Goal: Task Accomplishment & Management: Use online tool/utility

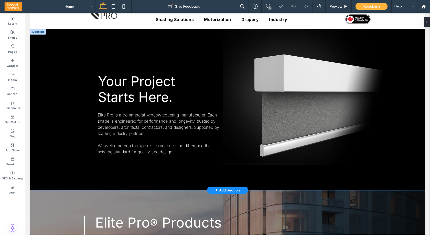
scroll to position [29, 0]
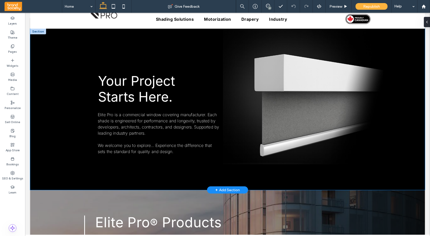
click at [295, 118] on img at bounding box center [303, 97] width 164 height 136
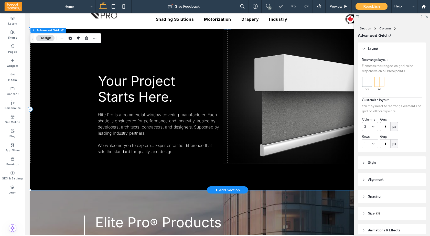
click at [287, 119] on img at bounding box center [303, 97] width 164 height 136
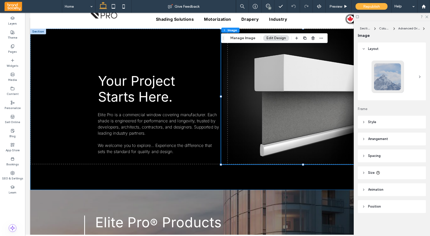
click at [365, 121] on icon at bounding box center [364, 122] width 4 height 4
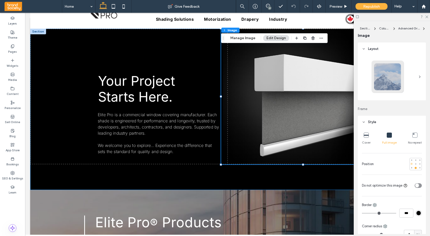
click at [411, 164] on div at bounding box center [412, 164] width 2 height 2
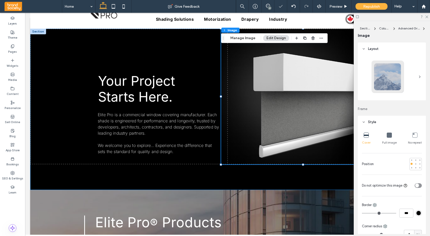
click at [411, 158] on div at bounding box center [416, 164] width 12 height 12
click at [411, 159] on div at bounding box center [412, 160] width 2 height 2
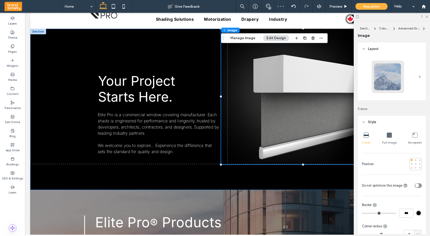
click at [412, 169] on div at bounding box center [412, 168] width 2 height 2
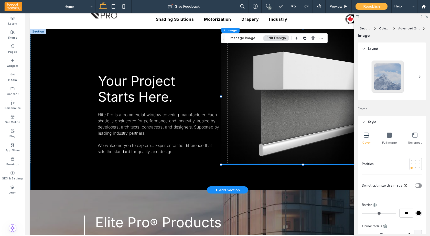
scroll to position [0, 0]
click at [68, 72] on div "Elite Pro is a commercial window covering manufacturer. Each shade is engineere…" at bounding box center [227, 109] width 395 height 161
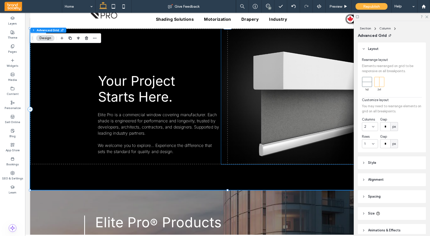
click at [363, 214] on icon at bounding box center [364, 214] width 4 height 4
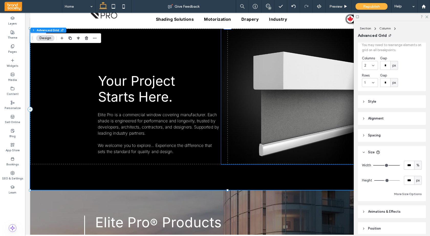
scroll to position [62, 0]
click at [406, 181] on input "***" at bounding box center [409, 179] width 10 height 9
type input "***"
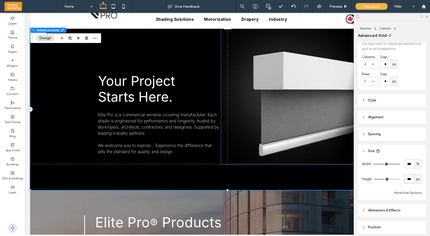
type input "***"
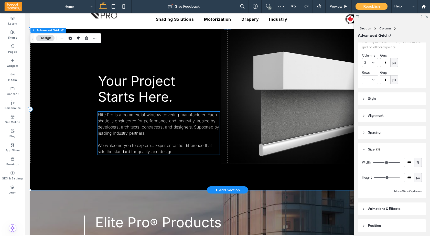
click at [138, 150] on span "We welcome you to explore... Experience the difference that sets the standard f…" at bounding box center [155, 148] width 114 height 11
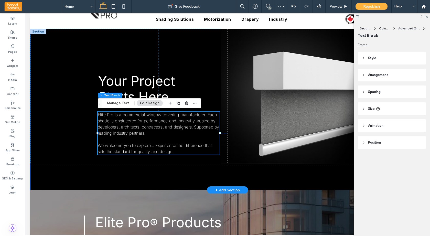
click at [237, 170] on div "Elite Pro is a commercial window covering manufacturer. Each shade is engineere…" at bounding box center [227, 109] width 395 height 161
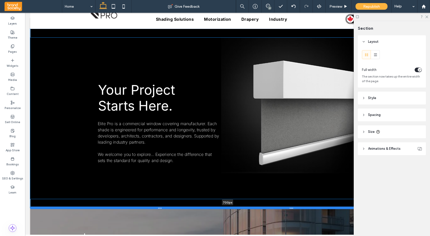
drag, startPoint x: 254, startPoint y: 189, endPoint x: 256, endPoint y: 207, distance: 18.0
click at [256, 207] on div at bounding box center [227, 208] width 395 height 3
type input "***"
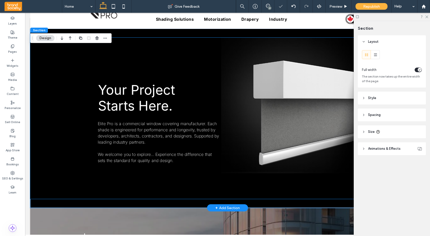
click at [260, 184] on div "Elite Pro is a commercial window covering manufacturer. Each shade is engineere…" at bounding box center [227, 118] width 395 height 161
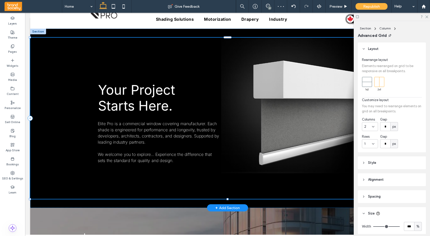
scroll to position [83, 0]
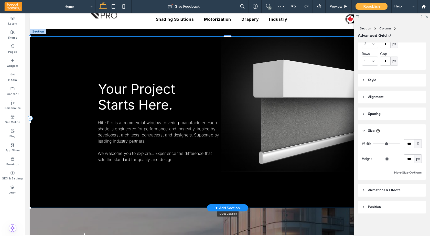
drag, startPoint x: 227, startPoint y: 199, endPoint x: 227, endPoint y: 204, distance: 4.9
click at [227, 204] on div "Elite Pro is a commercial window covering manufacturer. Each shade is engineere…" at bounding box center [227, 118] width 395 height 179
type input "***"
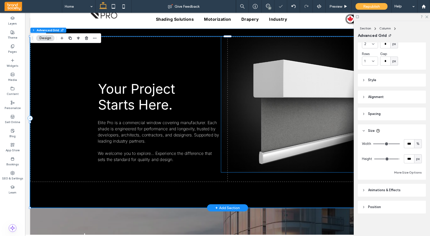
click at [281, 138] on img at bounding box center [303, 105] width 164 height 136
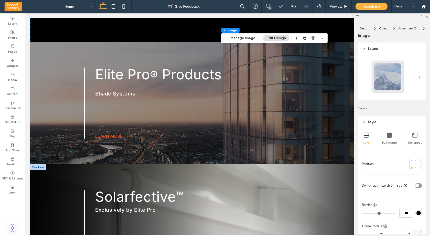
scroll to position [196, 0]
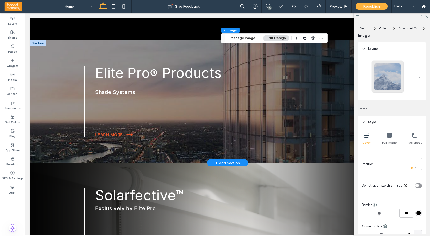
click at [158, 77] on span "®" at bounding box center [154, 74] width 8 height 14
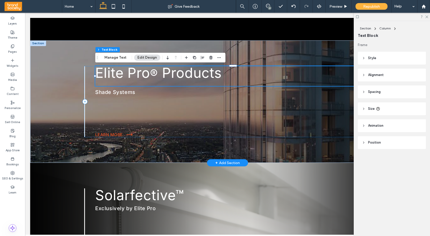
click at [158, 77] on span "®" at bounding box center [154, 74] width 8 height 14
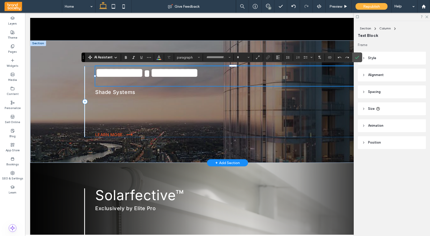
click at [150, 75] on span "*" at bounding box center [147, 73] width 7 height 11
type input "*****"
click at [150, 75] on span "*" at bounding box center [147, 73] width 7 height 11
type input "**"
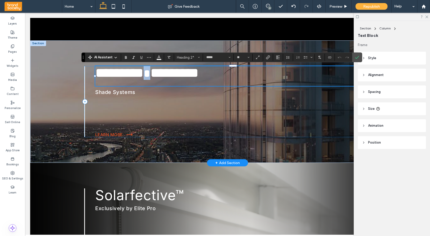
drag, startPoint x: 154, startPoint y: 75, endPoint x: 157, endPoint y: 75, distance: 2.8
click at [150, 75] on span "*" at bounding box center [147, 73] width 7 height 11
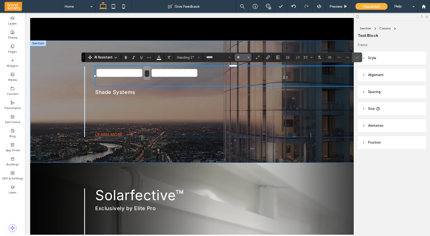
click at [248, 59] on span "Size" at bounding box center [249, 57] width 2 height 7
click at [244, 109] on label "16" at bounding box center [243, 108] width 16 height 7
type input "**"
click at [358, 57] on icon "Confirm" at bounding box center [357, 57] width 4 height 4
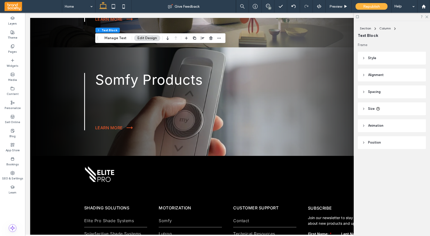
scroll to position [524, 0]
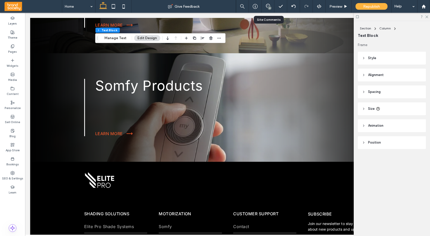
click at [267, 8] on div "27" at bounding box center [268, 6] width 13 height 5
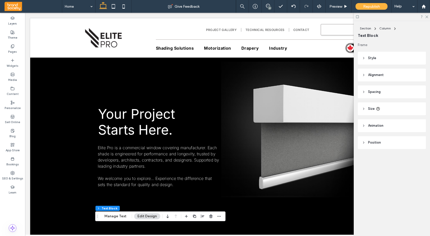
scroll to position [0, 0]
